Goal: Information Seeking & Learning: Check status

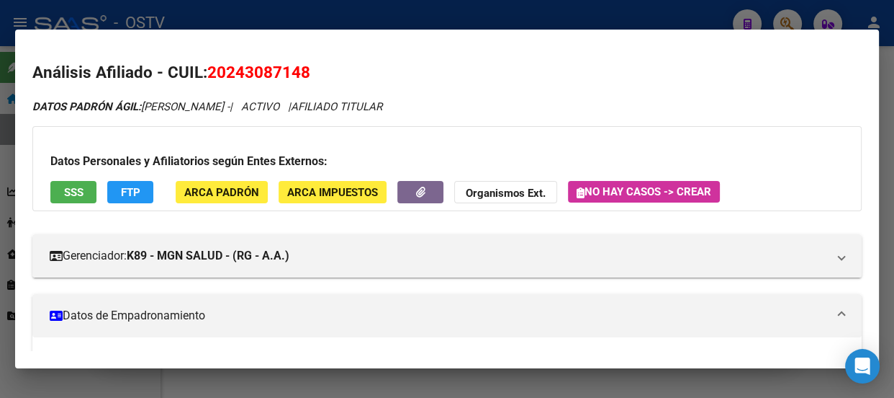
scroll to position [105, 0]
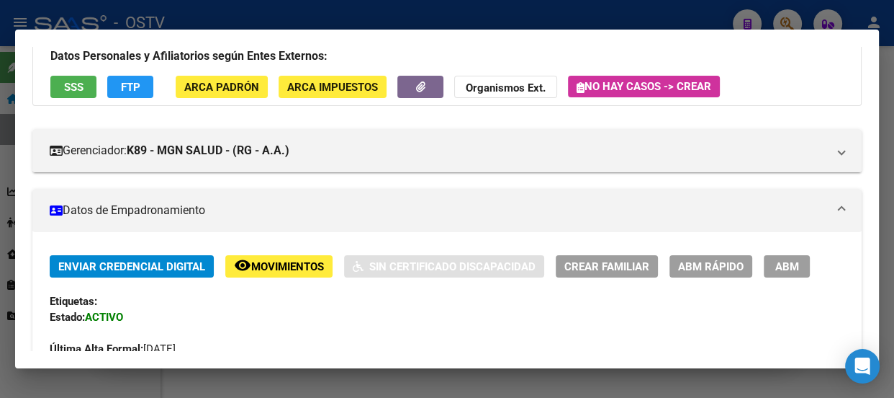
click at [326, 23] on div at bounding box center [447, 199] width 894 height 398
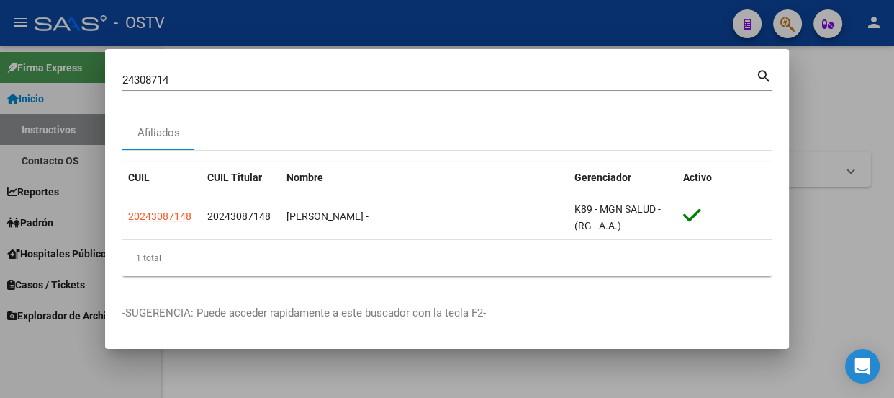
click at [348, 79] on input "24308714" at bounding box center [439, 79] width 634 height 13
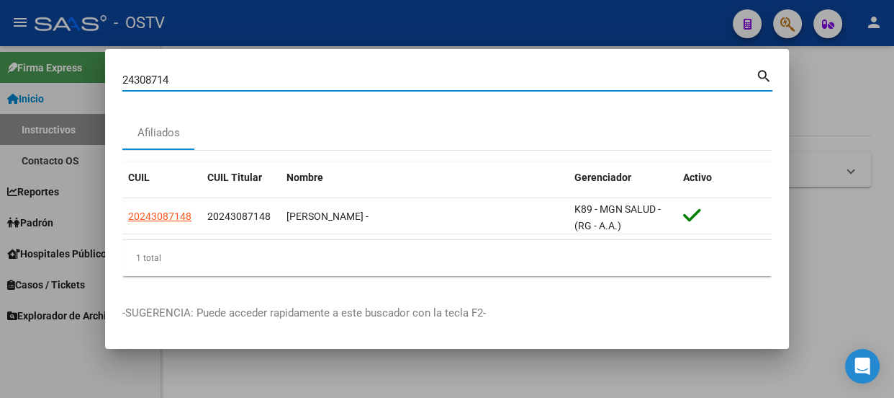
paste input "30444605"
type input "30444605"
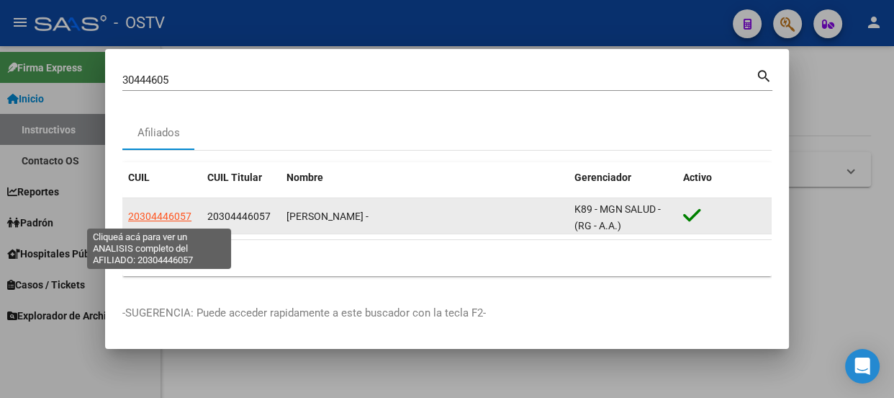
click at [142, 217] on span "20304446057" at bounding box center [159, 216] width 63 height 12
type textarea "20304446057"
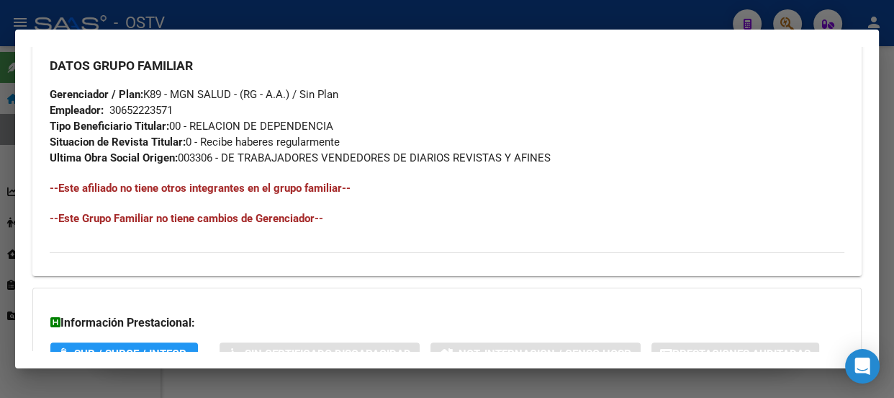
scroll to position [888, 0]
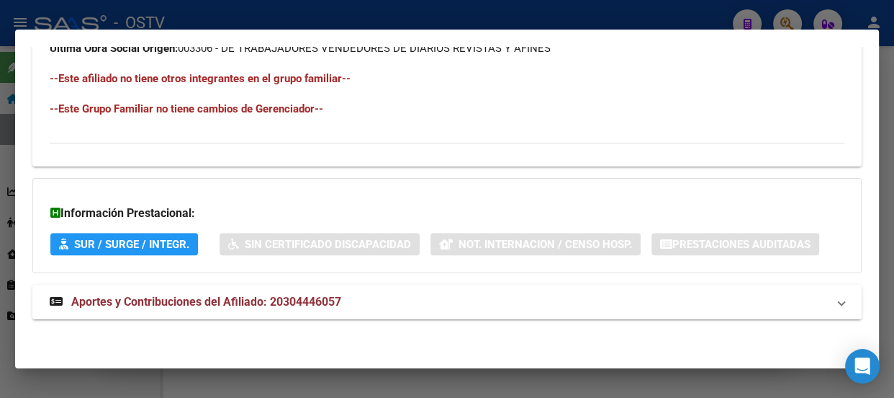
click at [419, 308] on mat-panel-title "Aportes y Contribuciones del Afiliado: 20304446057" at bounding box center [439, 301] width 778 height 17
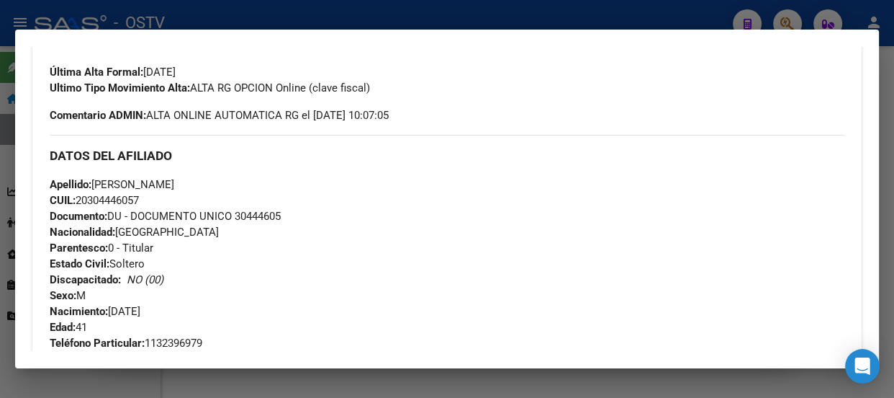
scroll to position [382, 0]
click at [207, 22] on div at bounding box center [447, 199] width 894 height 398
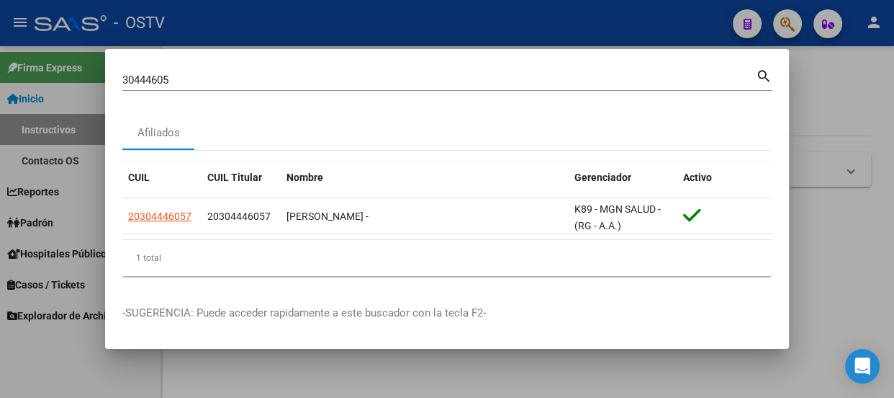
click at [223, 88] on div "30444605 Buscar (apellido, dni, [PERSON_NAME], [PERSON_NAME], cuit, obra social)" at bounding box center [439, 80] width 634 height 22
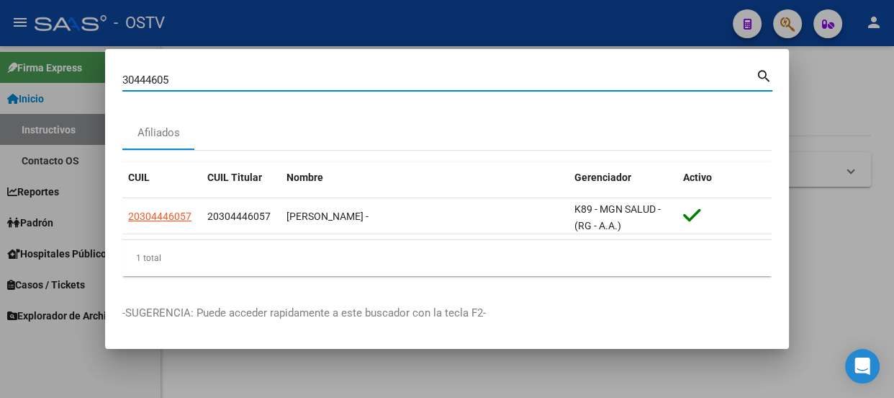
click at [228, 77] on input "30444605" at bounding box center [439, 79] width 634 height 13
paste input "23276169629"
type input "23276169629"
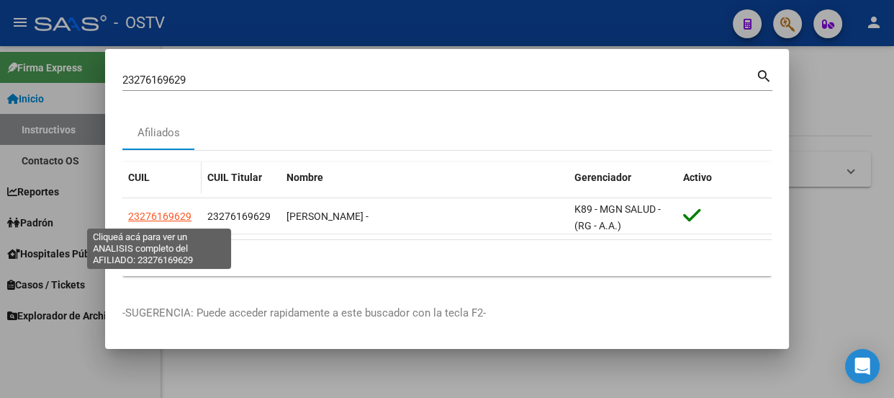
click at [157, 220] on span "23276169629" at bounding box center [159, 216] width 63 height 12
type textarea "23276169629"
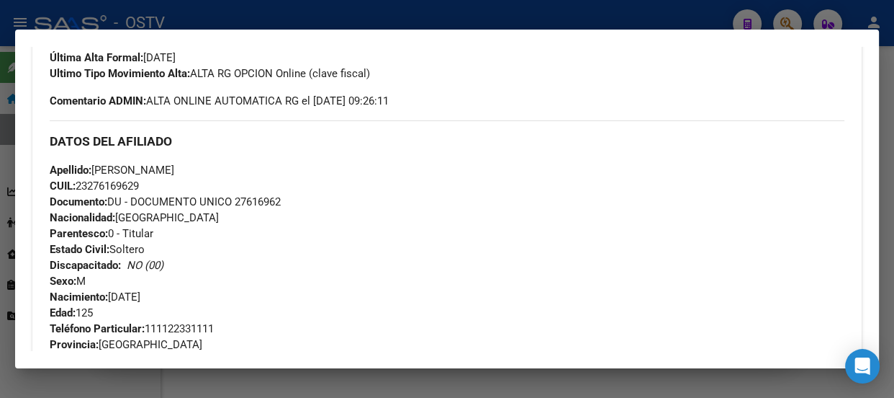
scroll to position [374, 0]
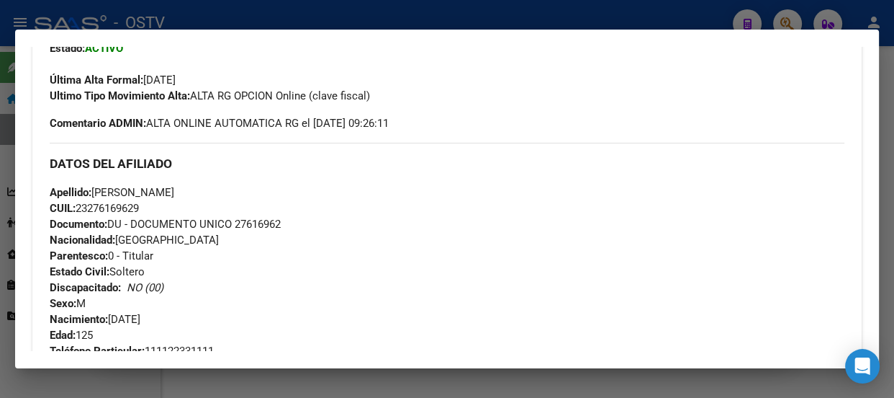
click at [281, 20] on div at bounding box center [447, 199] width 894 height 398
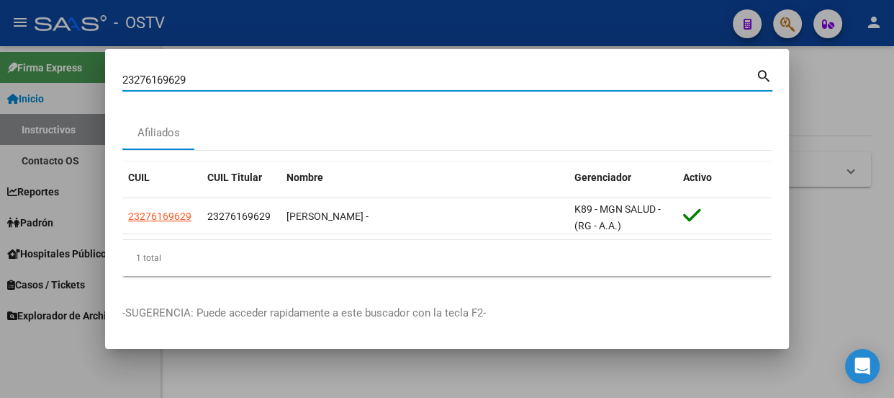
click at [281, 79] on input "23276169629" at bounding box center [439, 79] width 634 height 13
paste input "024308714"
type input "2024308714"
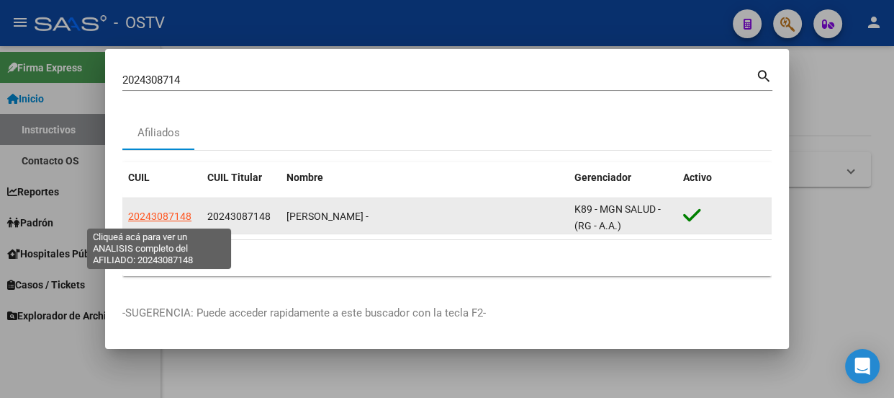
click at [160, 217] on span "20243087148" at bounding box center [159, 216] width 63 height 12
type textarea "20243087148"
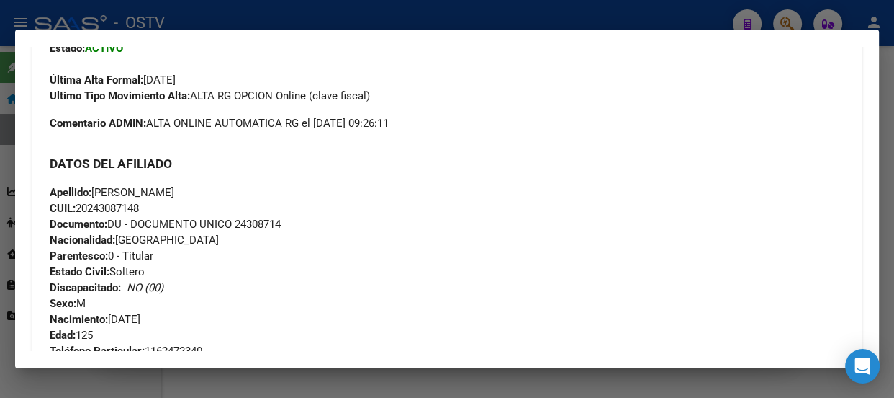
click at [268, 197] on div "Apellido: MARTINEZ JULIO CESAR CUIL: 20243087148 Documento: DU - DOCUMENTO UNIC…" at bounding box center [447, 263] width 795 height 158
click at [406, 12] on div at bounding box center [447, 199] width 894 height 398
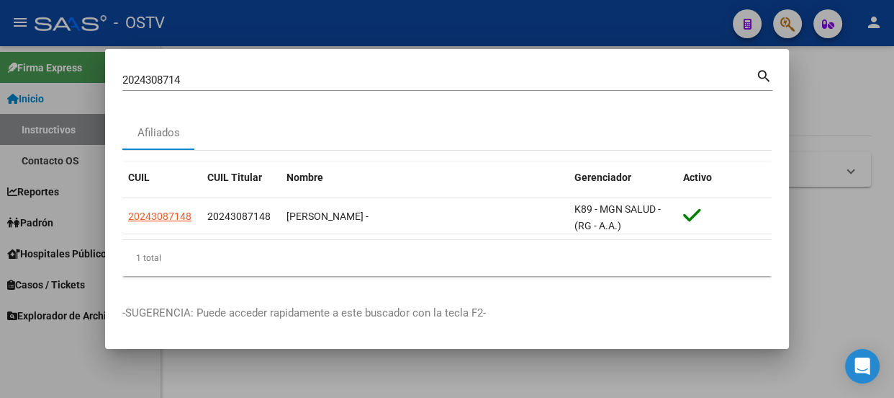
drag, startPoint x: 379, startPoint y: 90, endPoint x: 380, endPoint y: 80, distance: 10.1
click at [379, 89] on div "2024308714 Buscar (apellido, dni, cuil, nro traspaso, cuit, obra social)" at bounding box center [439, 80] width 634 height 22
click at [380, 80] on input "2024308714" at bounding box center [439, 79] width 634 height 13
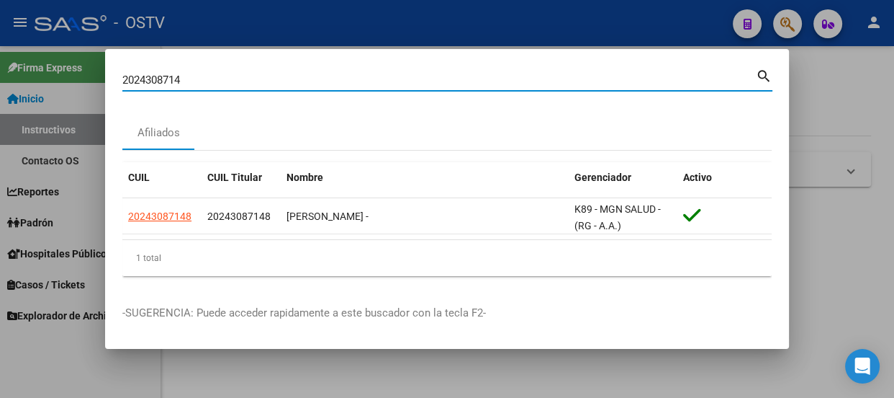
click at [380, 80] on input "2024308714" at bounding box center [439, 79] width 634 height 13
paste input "87177969"
type input "20287177969"
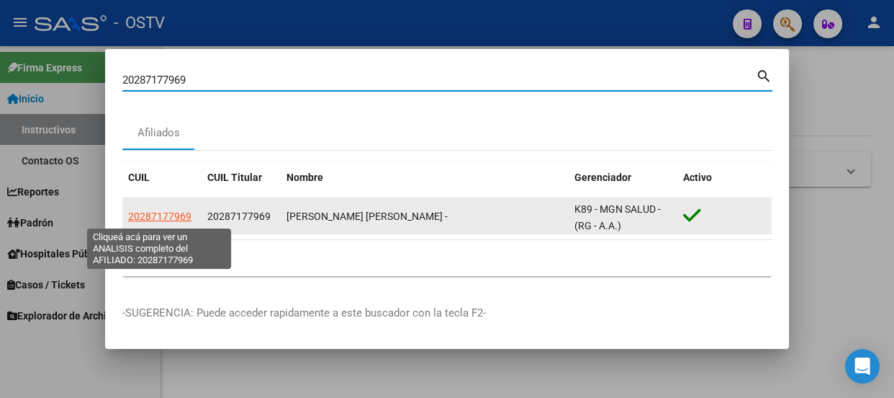
click at [163, 216] on span "20287177969" at bounding box center [159, 216] width 63 height 12
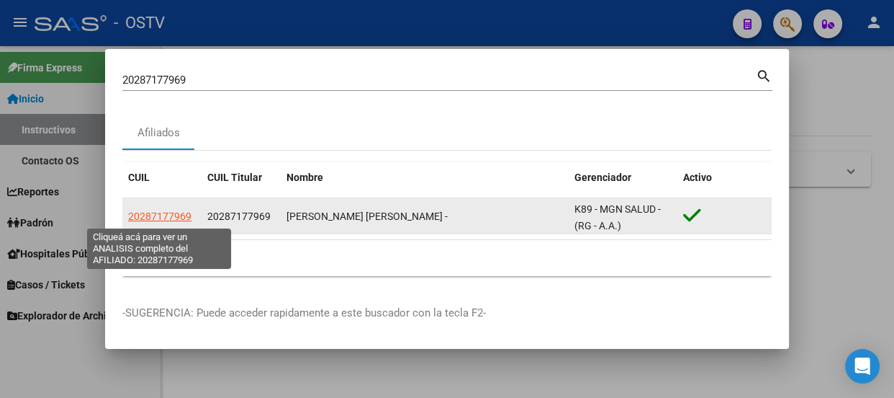
type textarea "20287177969"
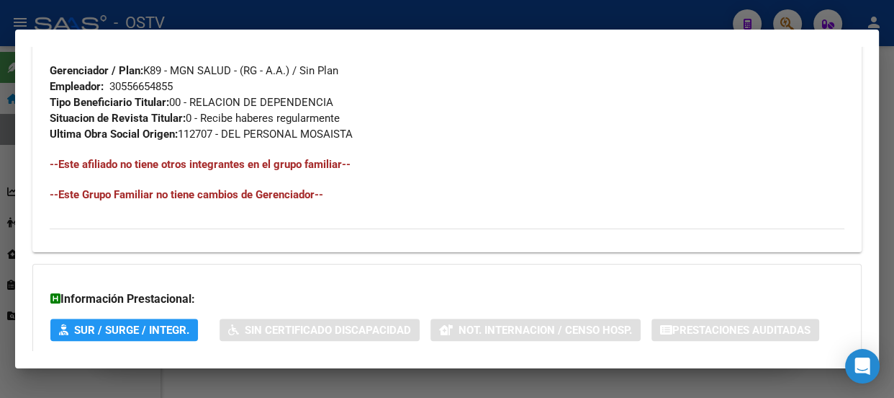
scroll to position [888, 0]
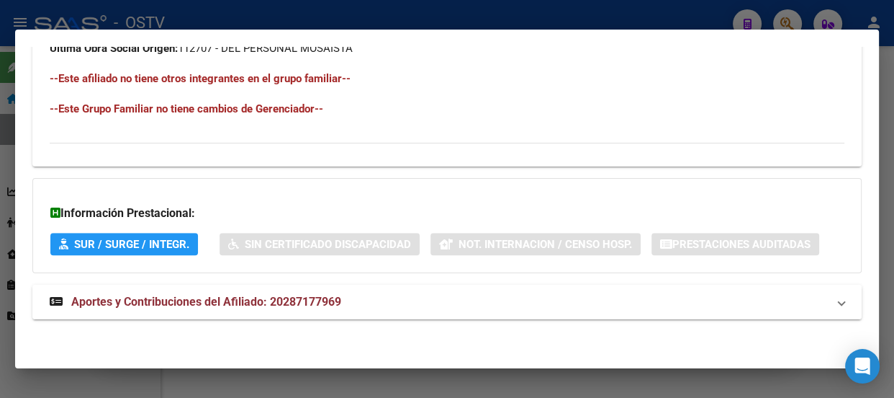
click at [300, 295] on span "Aportes y Contribuciones del Afiliado: 20287177969" at bounding box center [206, 302] width 270 height 14
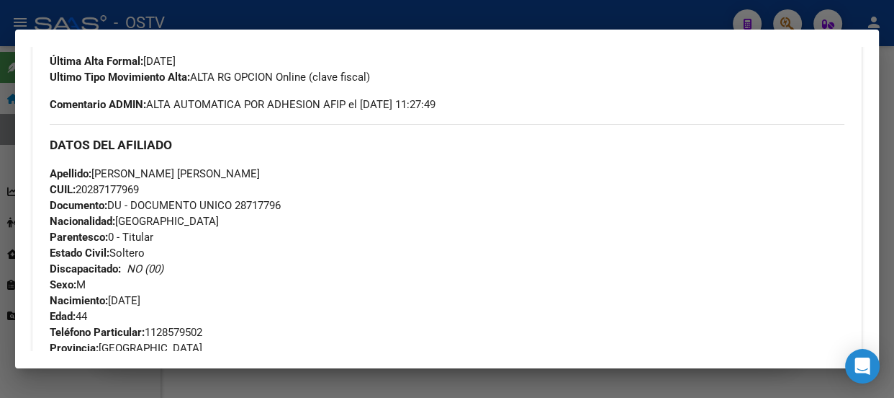
scroll to position [370, 0]
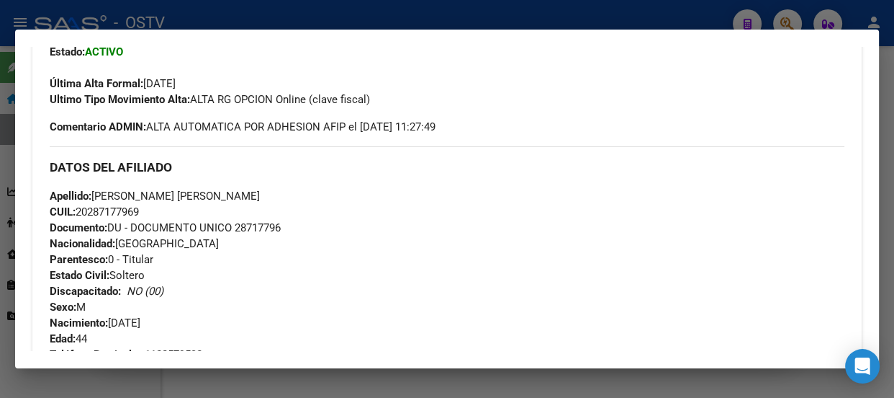
click at [331, 138] on div "Enviar Credencial Digital remove_red_eye Movimientos Sin Certificado Discapacid…" at bounding box center [447, 325] width 795 height 671
click at [302, 27] on div at bounding box center [447, 199] width 894 height 398
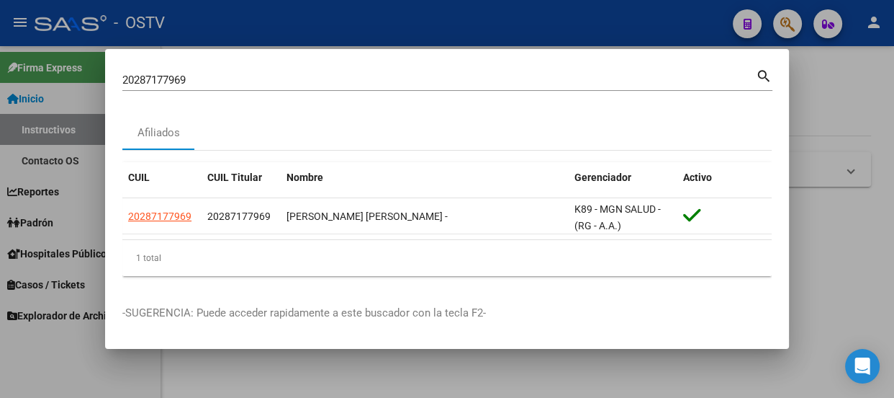
click at [346, 79] on input "20287177969" at bounding box center [439, 79] width 634 height 13
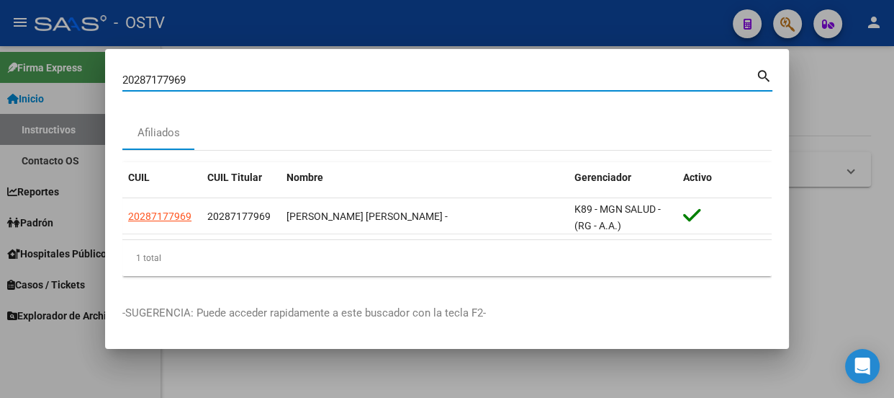
drag, startPoint x: 346, startPoint y: 79, endPoint x: 350, endPoint y: 72, distance: 8.4
click at [346, 80] on input "20287177969" at bounding box center [439, 79] width 634 height 13
paste input "94103960"
type input "94103960"
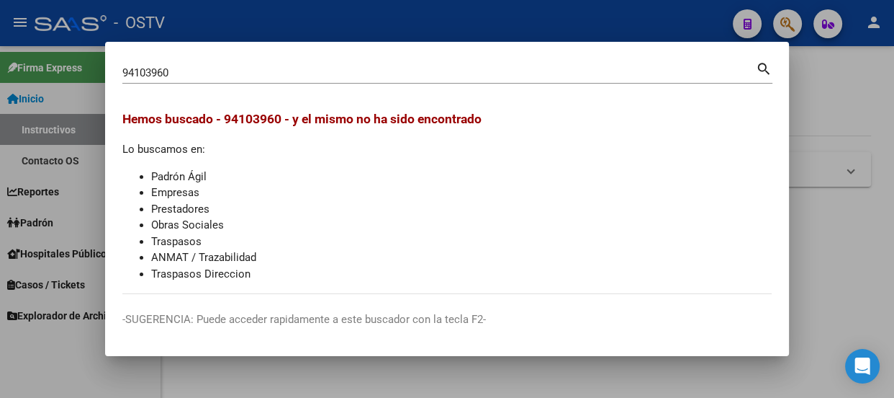
click at [487, 18] on div at bounding box center [447, 199] width 894 height 398
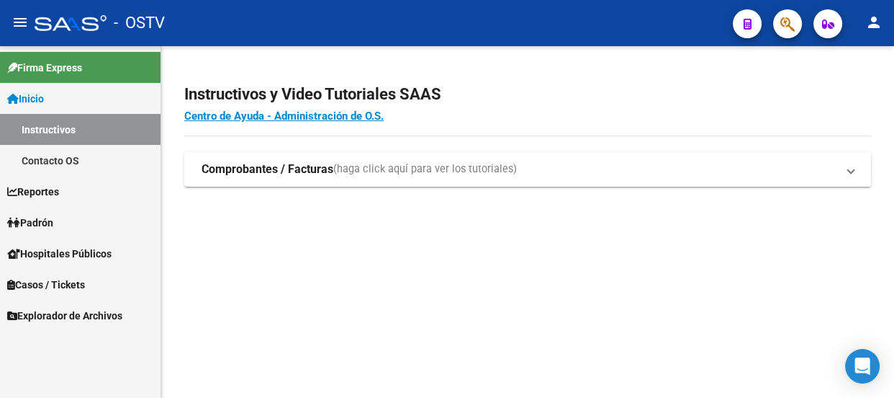
click at [540, 34] on div "- OSTV" at bounding box center [378, 23] width 687 height 32
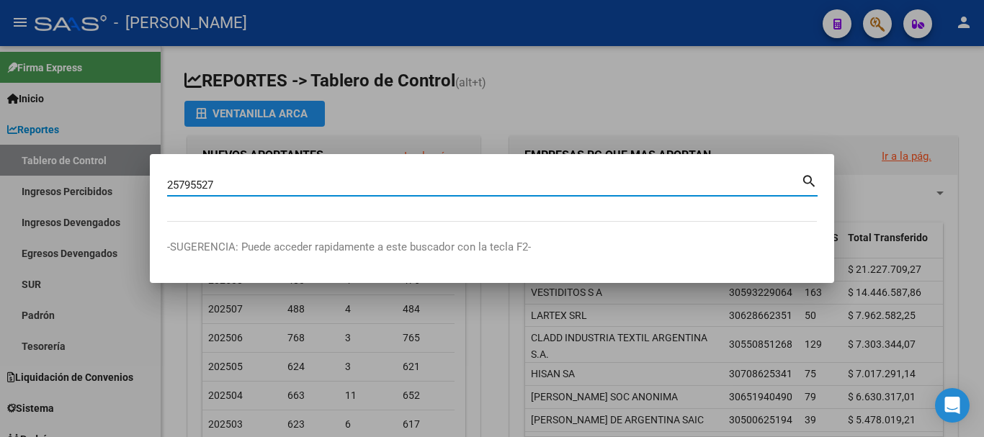
type input "25795527"
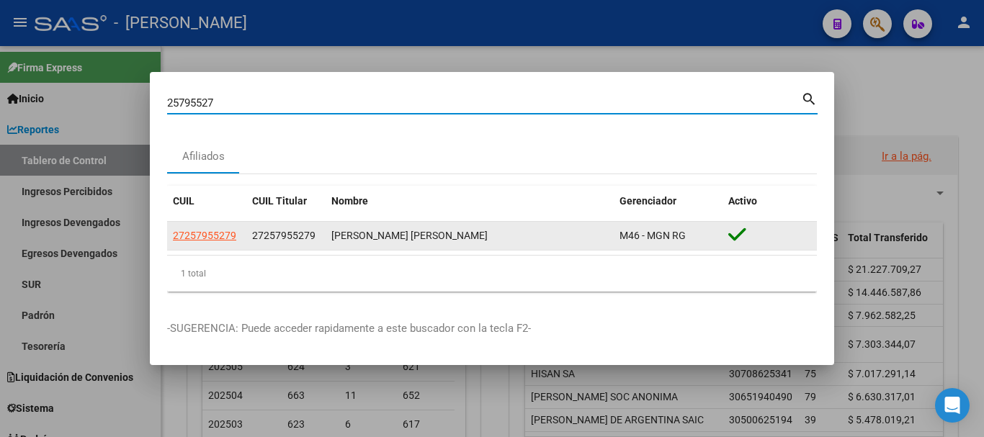
click at [232, 236] on span "27257955279" at bounding box center [204, 236] width 63 height 12
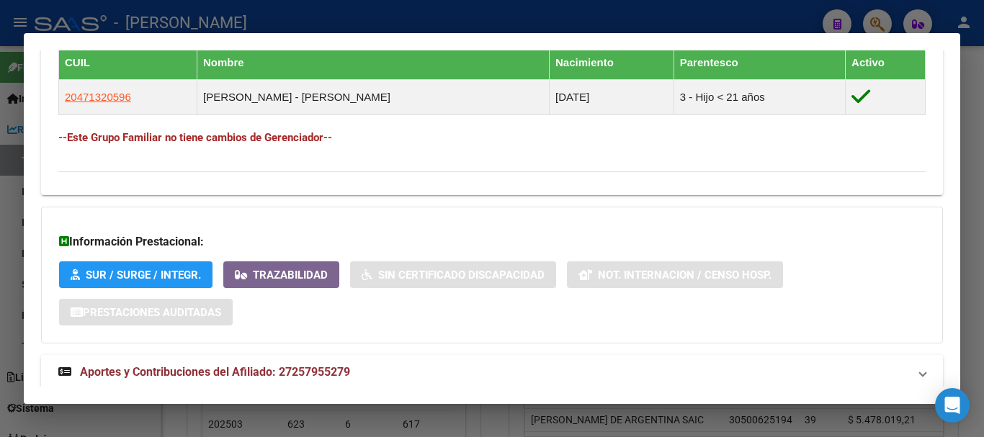
scroll to position [861, 0]
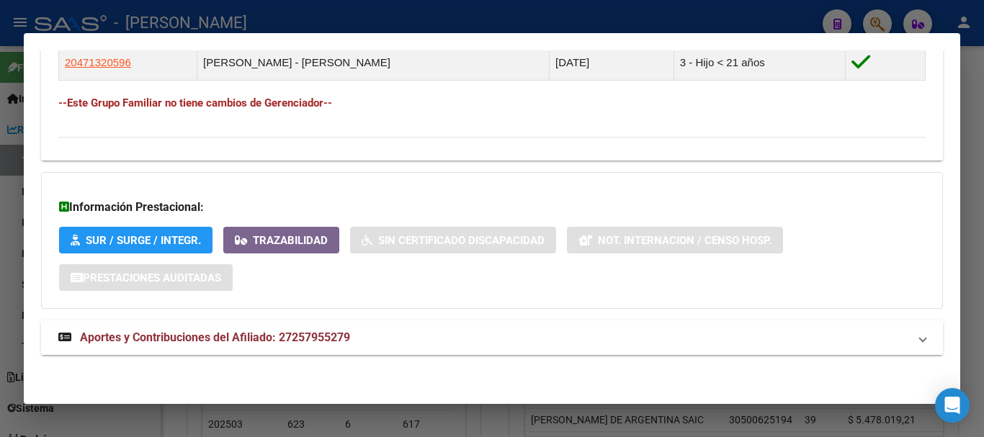
click at [482, 334] on mat-panel-title "Aportes y Contribuciones del Afiliado: 27257955279" at bounding box center [483, 337] width 850 height 17
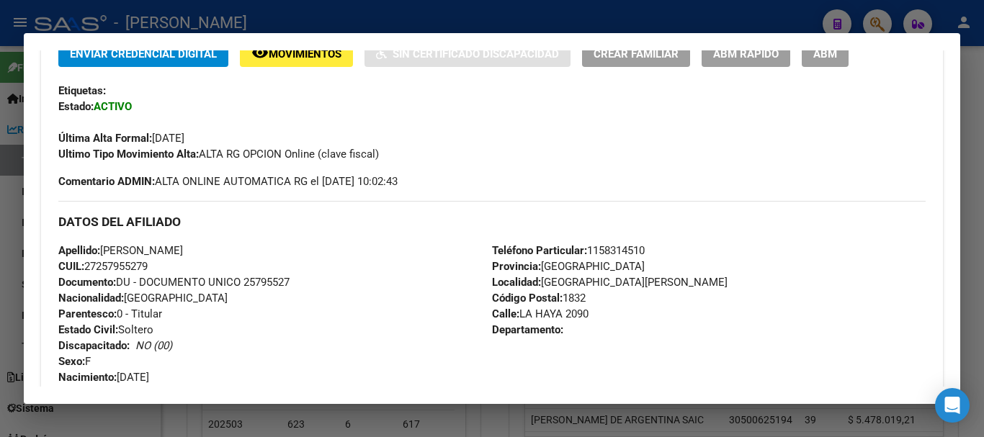
scroll to position [382, 0]
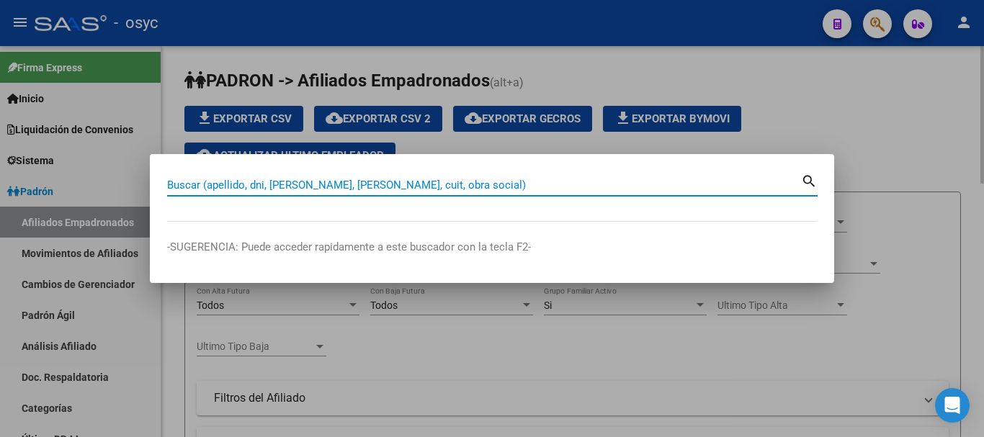
paste input "20268799223"
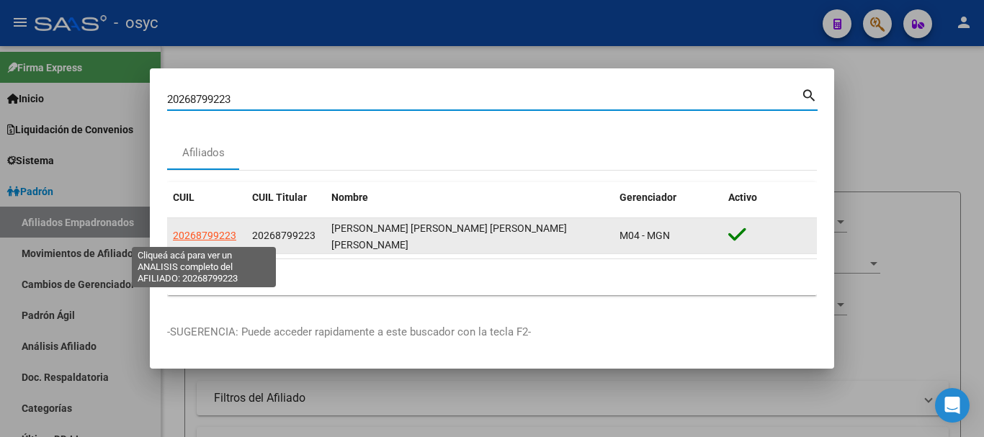
click at [215, 232] on span "20268799223" at bounding box center [204, 236] width 63 height 12
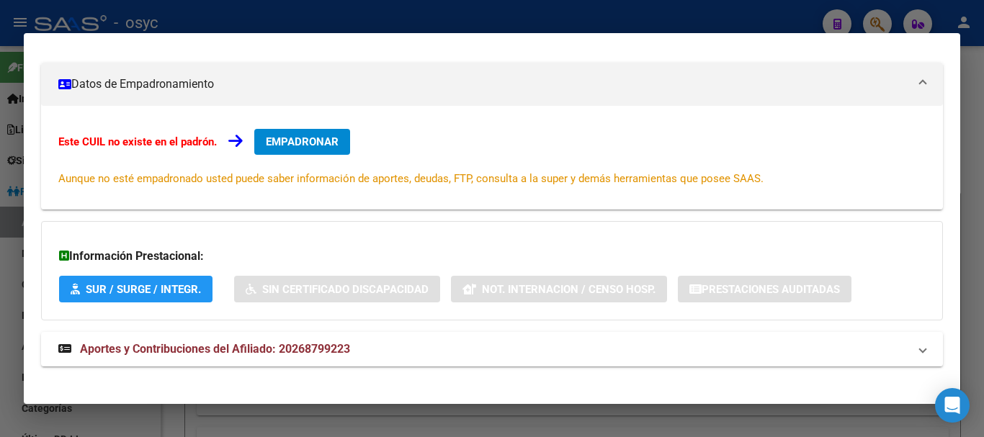
scroll to position [250, 0]
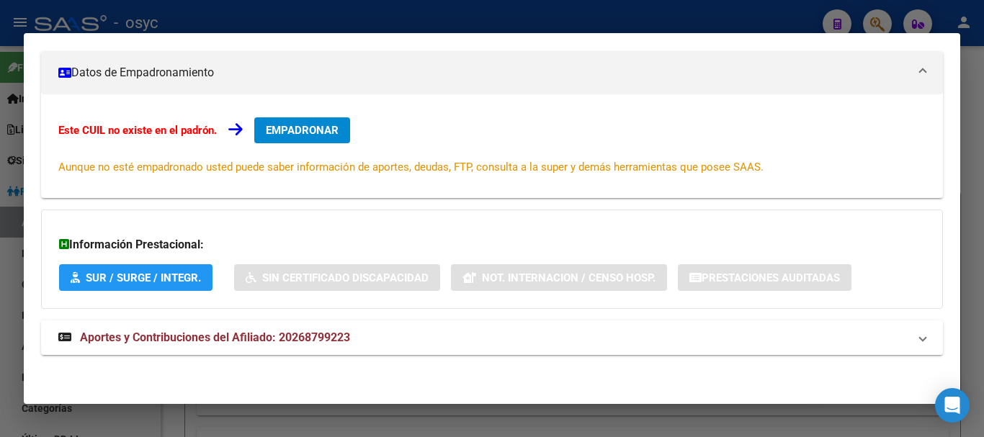
click at [369, 345] on mat-panel-title "Aportes y Contribuciones del Afiliado: 20268799223" at bounding box center [483, 337] width 850 height 17
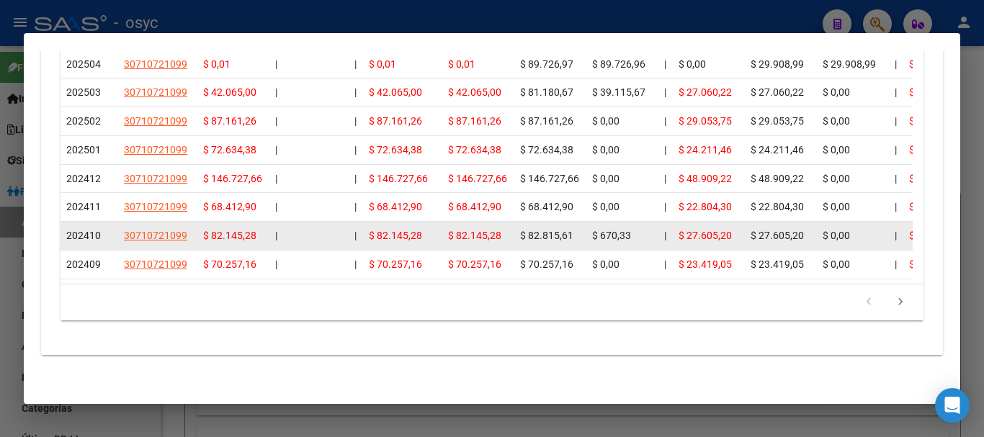
scroll to position [962, 0]
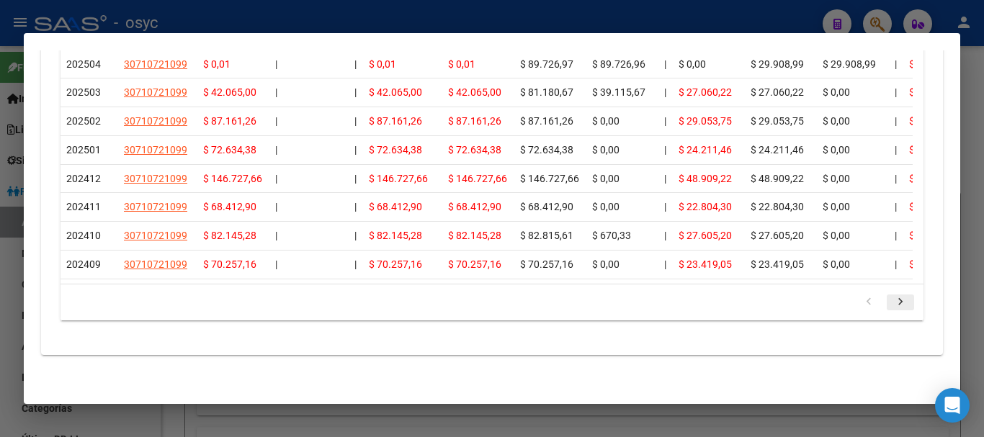
click at [893, 305] on icon "go to next page" at bounding box center [900, 303] width 19 height 17
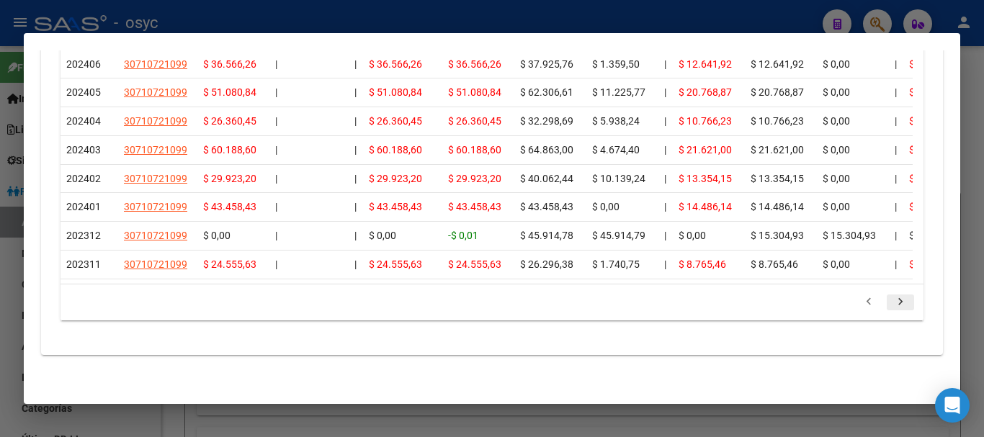
click at [893, 305] on icon "go to next page" at bounding box center [900, 303] width 19 height 17
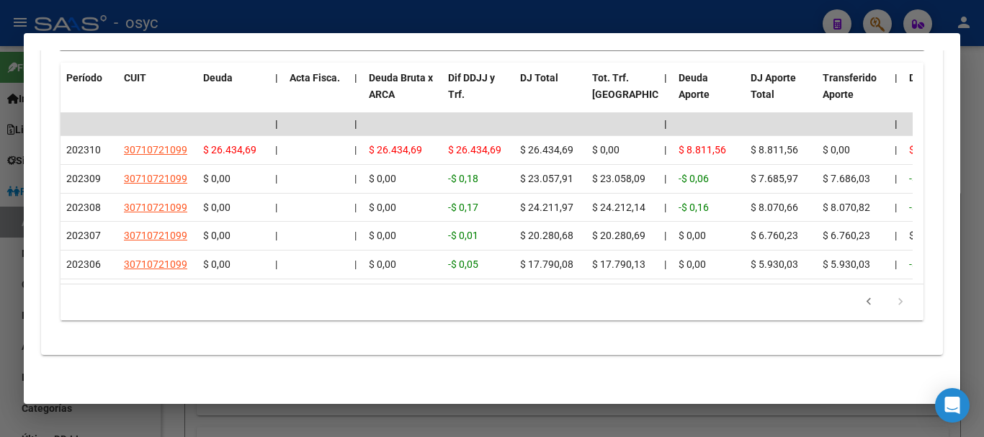
click at [893, 305] on icon "go to next page" at bounding box center [900, 303] width 19 height 17
click at [862, 303] on icon "go to previous page" at bounding box center [868, 303] width 19 height 17
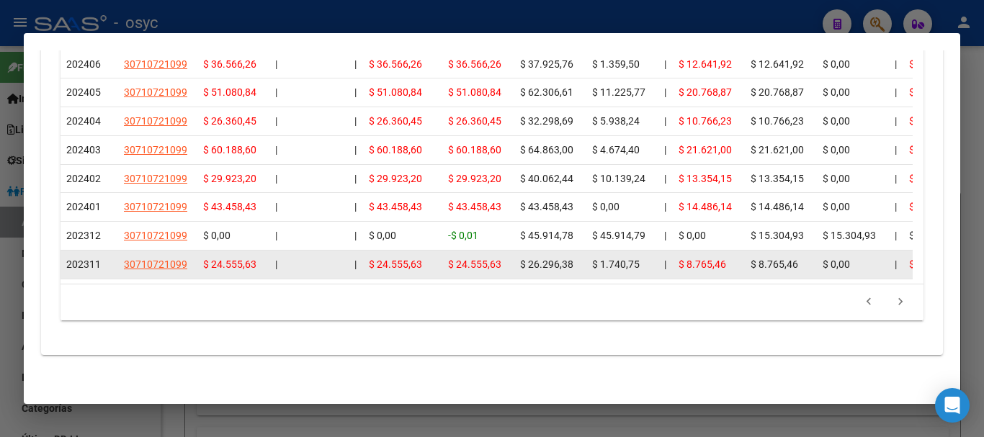
scroll to position [962, 0]
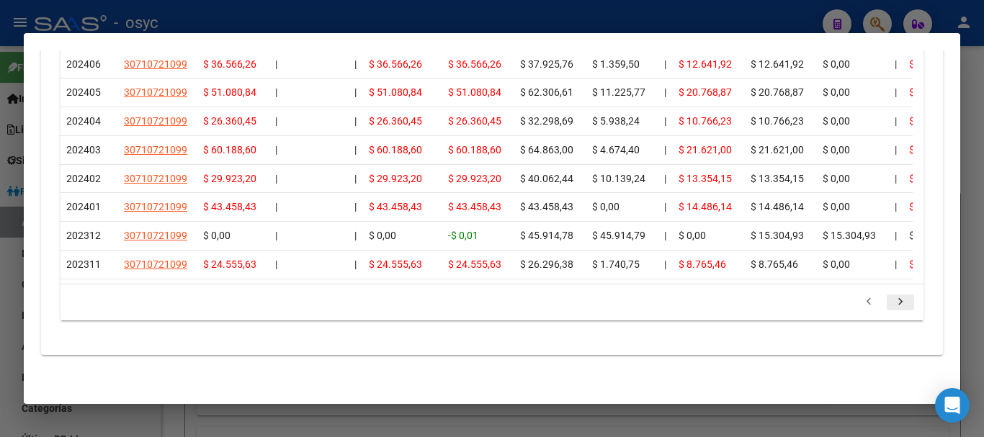
click at [891, 303] on icon "go to next page" at bounding box center [900, 303] width 19 height 17
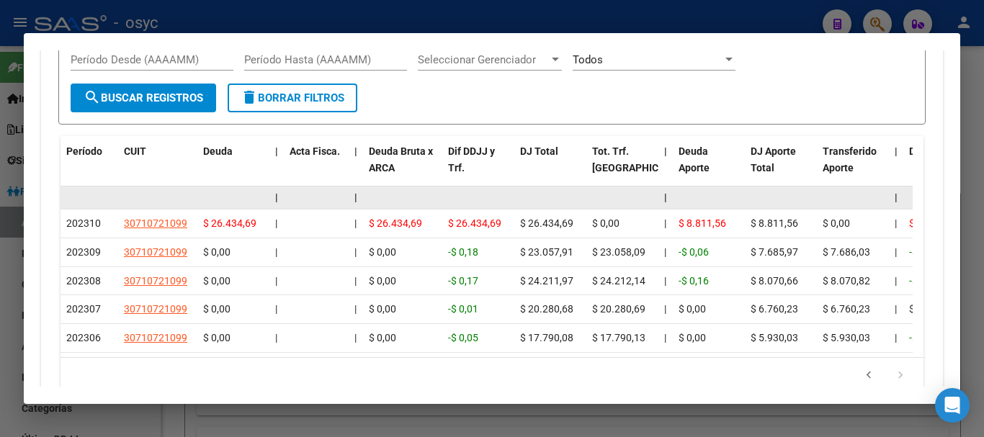
scroll to position [815, 0]
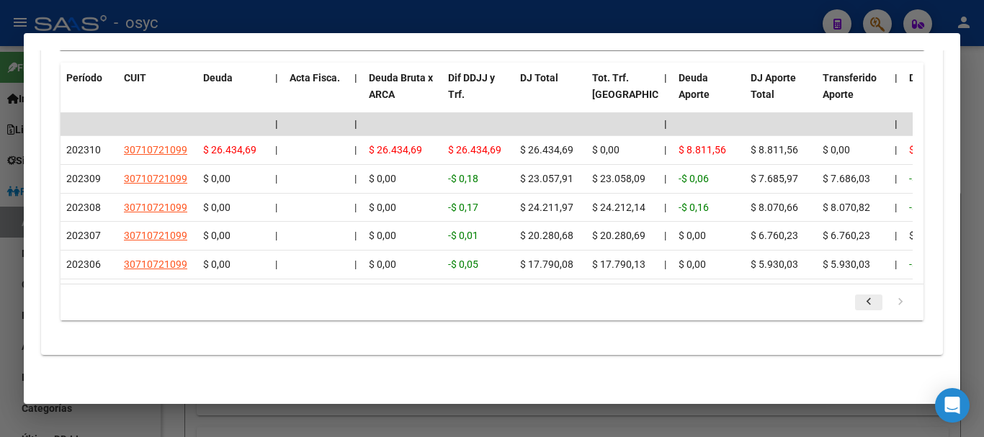
click at [859, 304] on icon "go to previous page" at bounding box center [868, 303] width 19 height 17
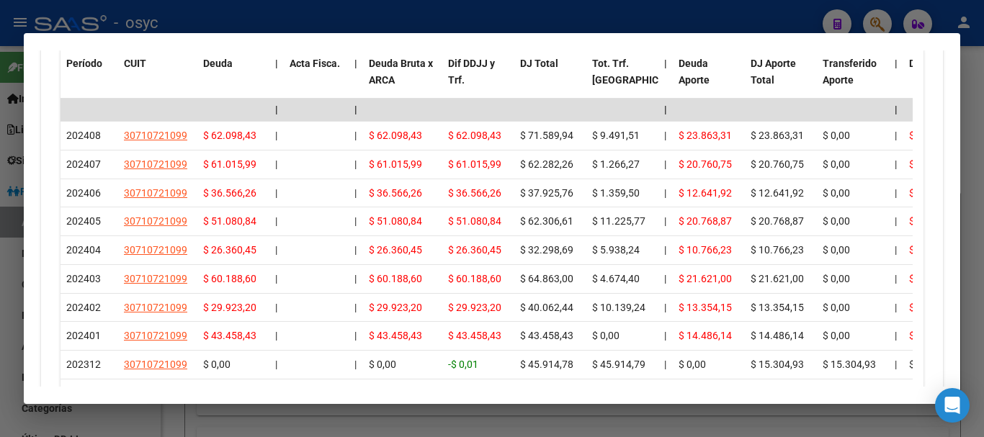
click at [856, 304] on div "$ 0,00" at bounding box center [852, 308] width 60 height 17
drag, startPoint x: 575, startPoint y: 24, endPoint x: 568, endPoint y: 28, distance: 7.4
click at [576, 24] on div at bounding box center [492, 218] width 984 height 437
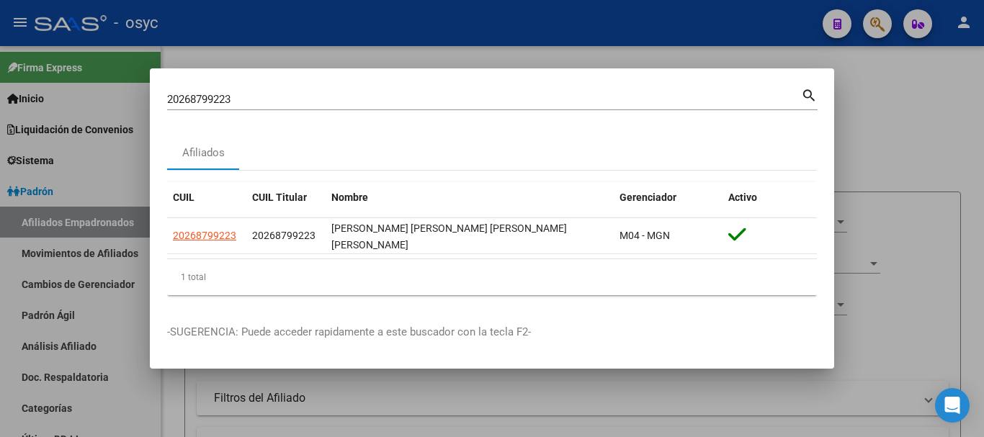
click at [473, 99] on input "20268799223" at bounding box center [484, 99] width 634 height 13
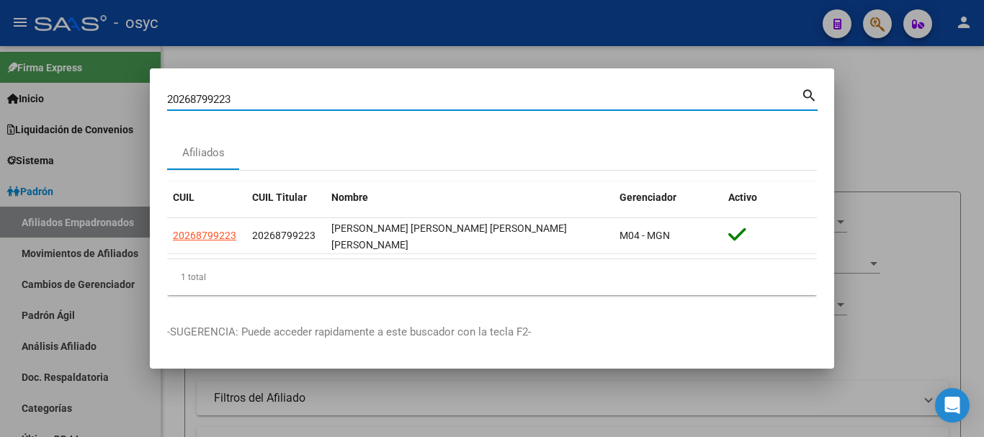
click at [473, 99] on input "20268799223" at bounding box center [484, 99] width 634 height 13
paste input "941039600"
type input "20941039600"
